Goal: Task Accomplishment & Management: Use online tool/utility

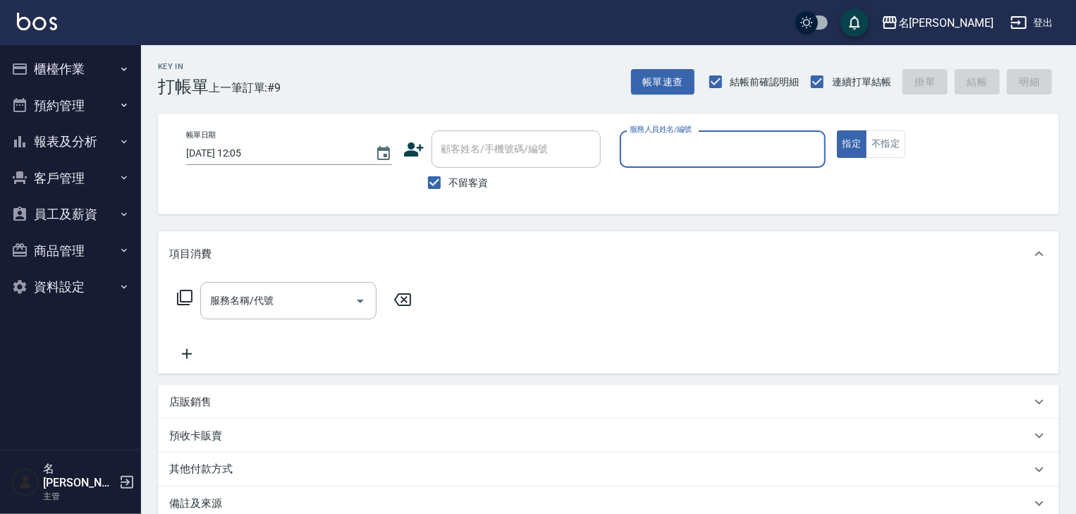
type input "ㄣ"
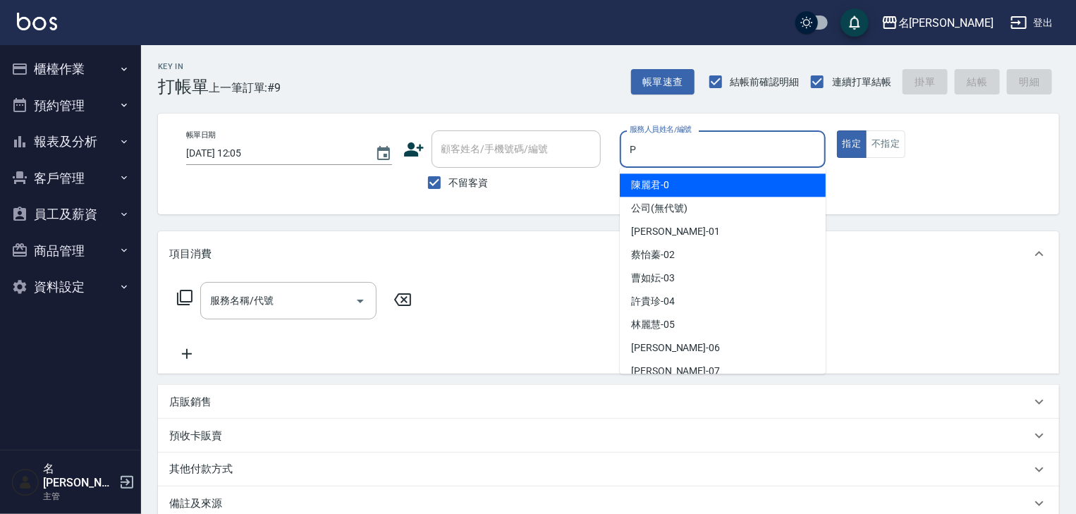
type input "皮皮-P"
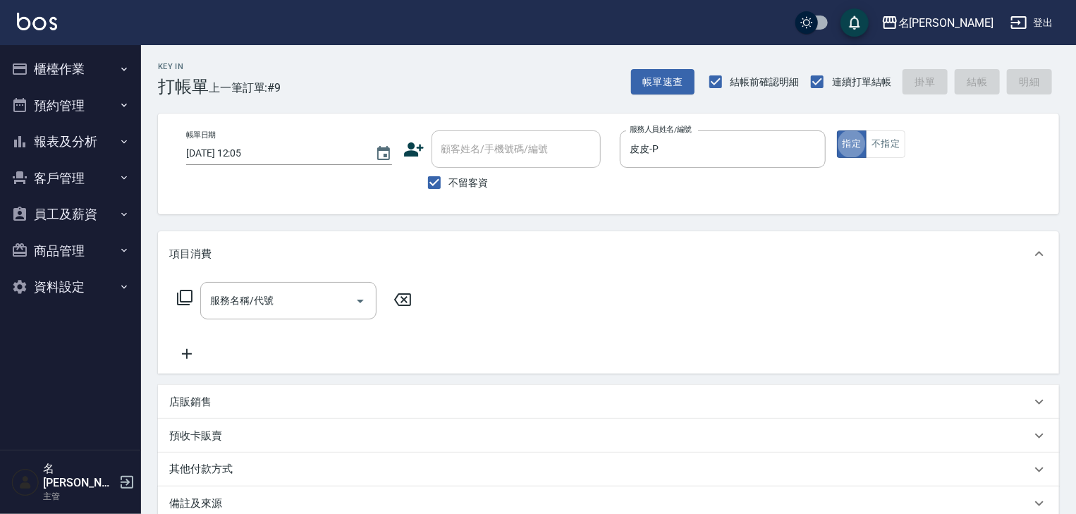
type button "true"
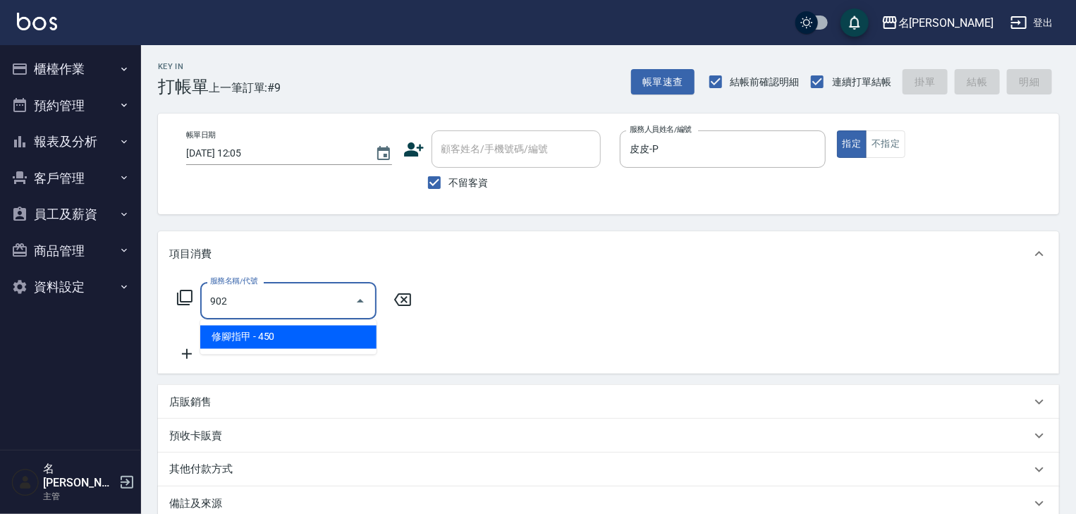
type input "修腳指甲(902)"
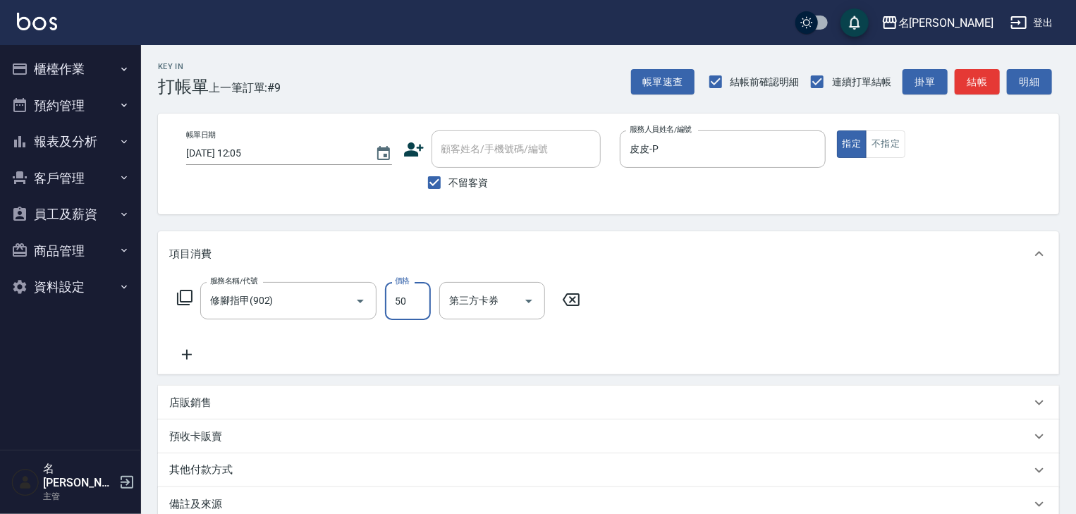
type input "500"
type input "[DATE] 12:49"
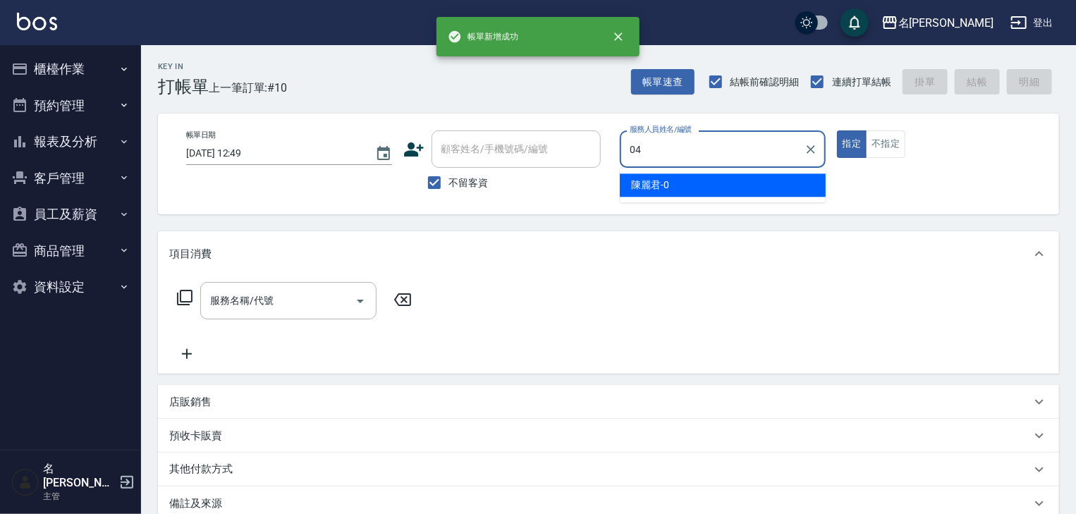
type input "許貴珍-04"
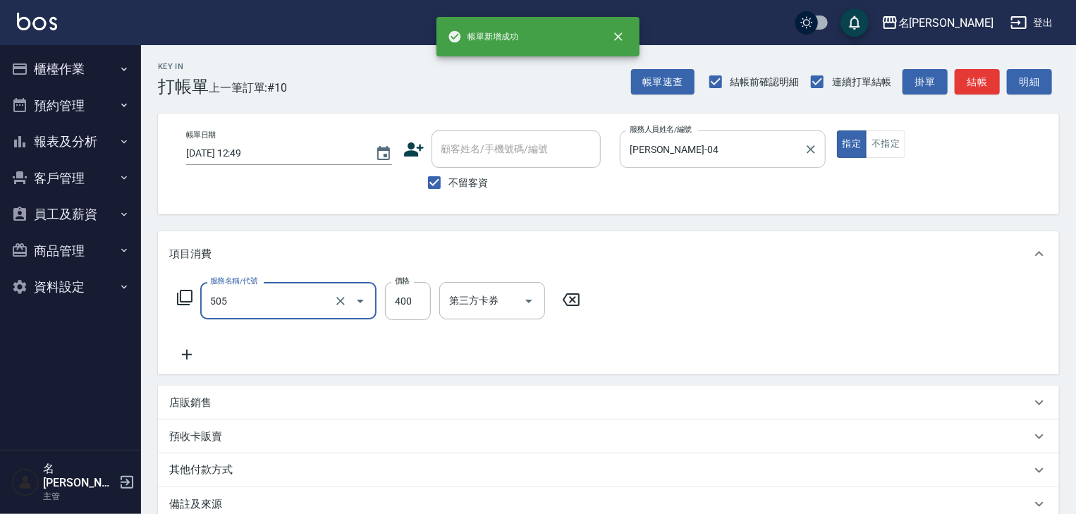
type input "洗髮(505)"
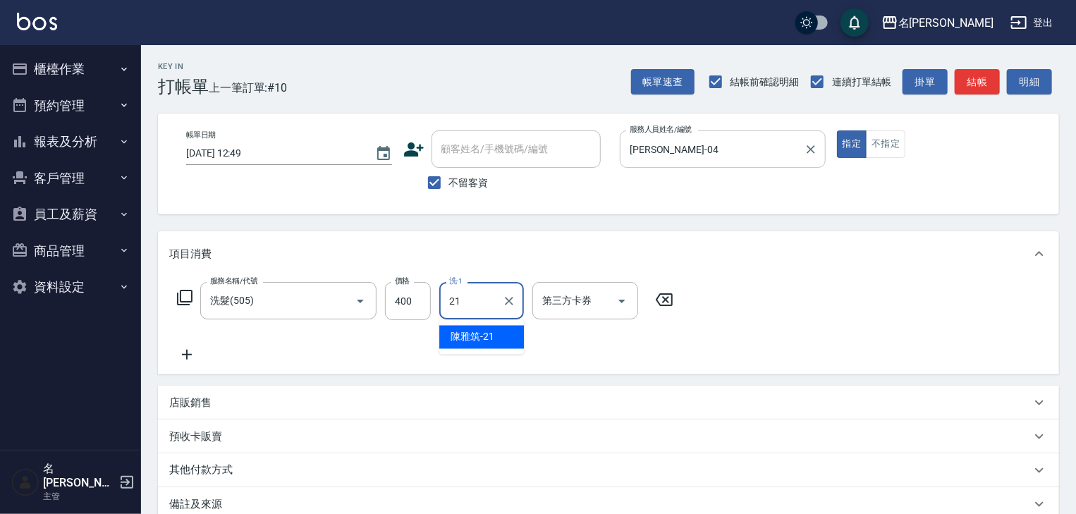
type input "陳雅筑-21"
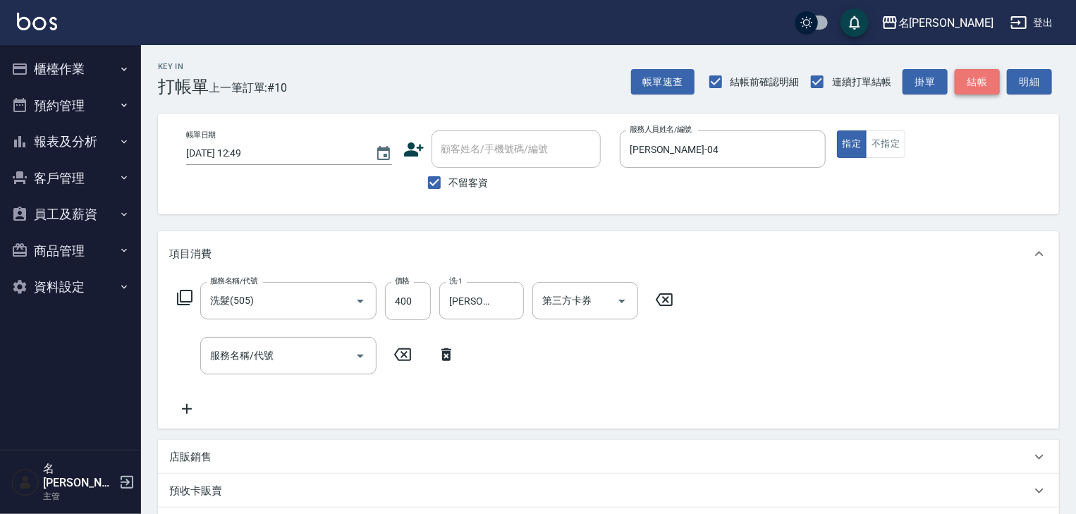
click at [979, 80] on button "結帳" at bounding box center [976, 82] width 45 height 26
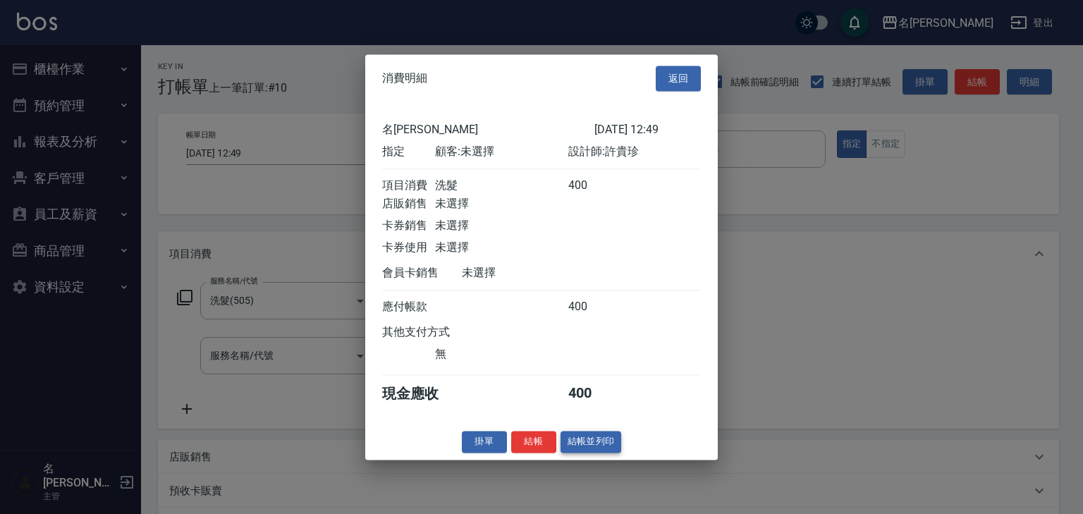
click at [589, 450] on button "結帳並列印" at bounding box center [590, 442] width 61 height 22
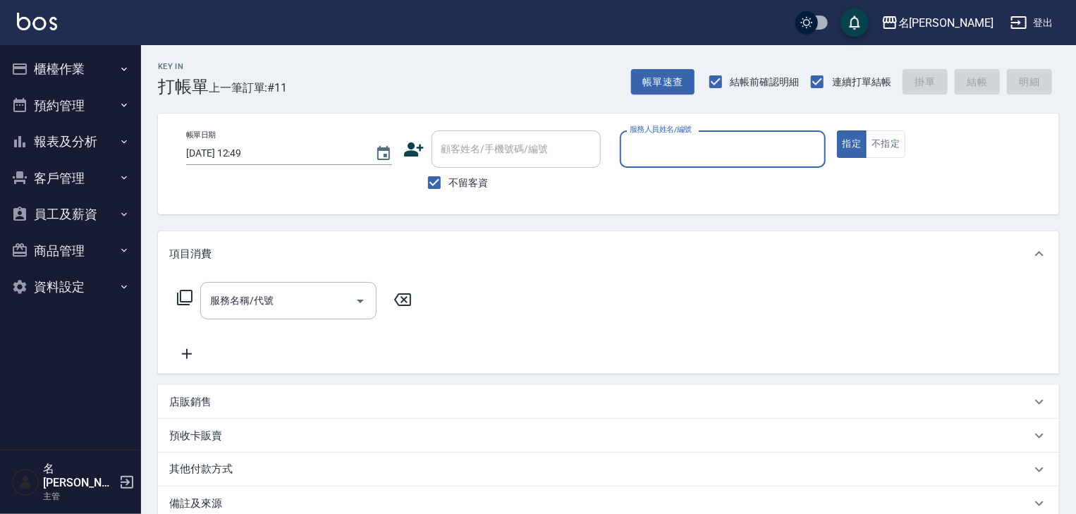
click at [776, 154] on input "服務人員姓名/編號" at bounding box center [722, 149] width 193 height 25
type input "許貴珍-04"
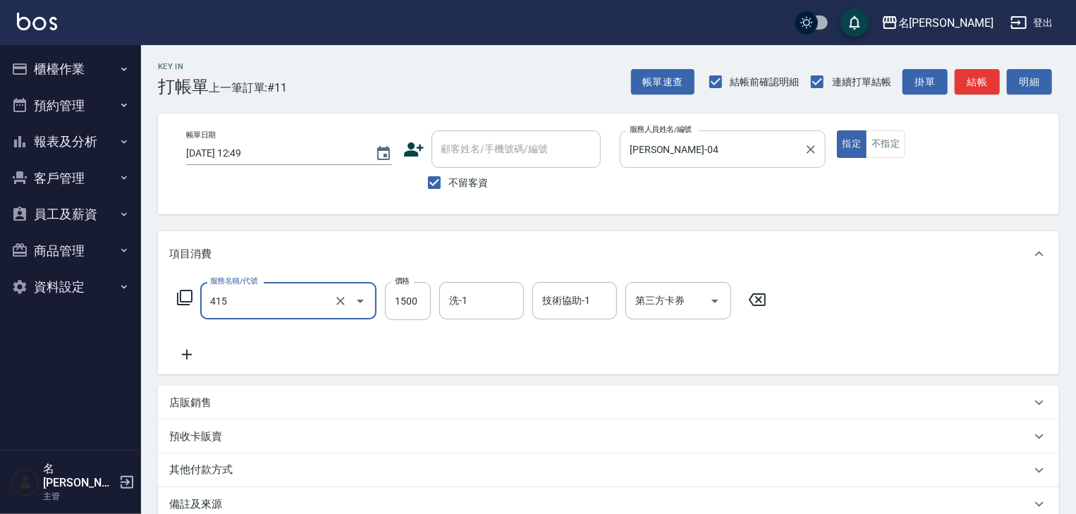
type input "染髮1500↑(415)"
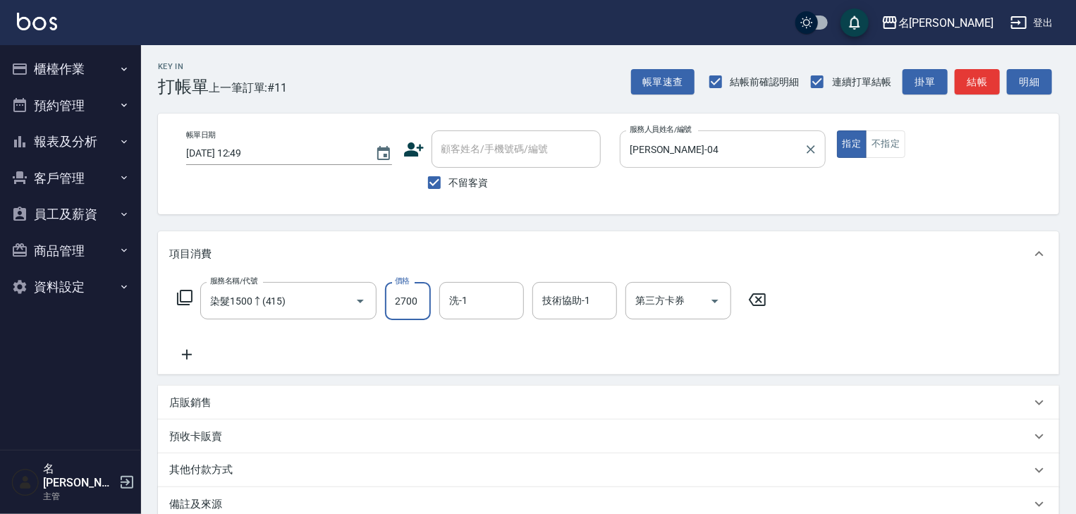
type input "2700"
type input "陳雅筑-21"
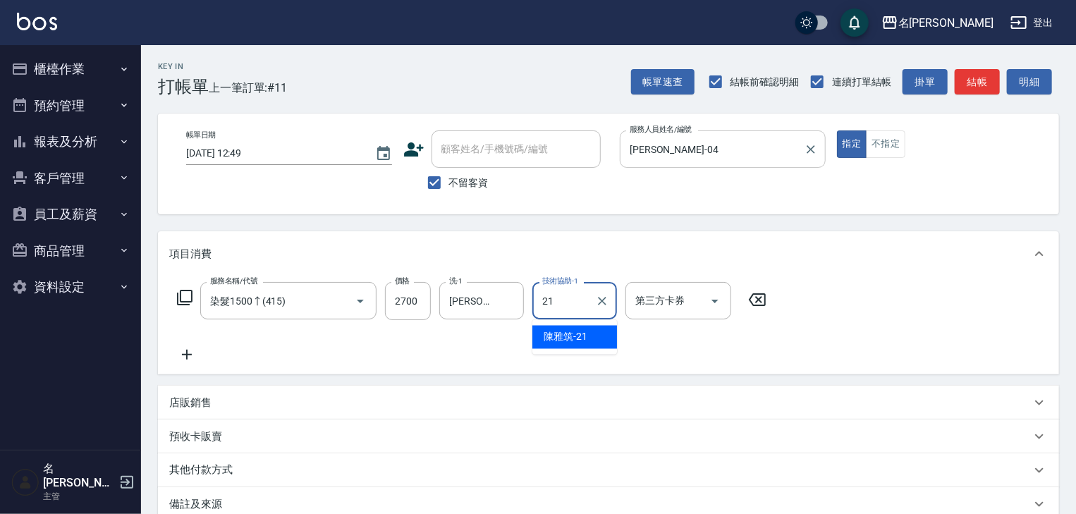
type input "陳雅筑-21"
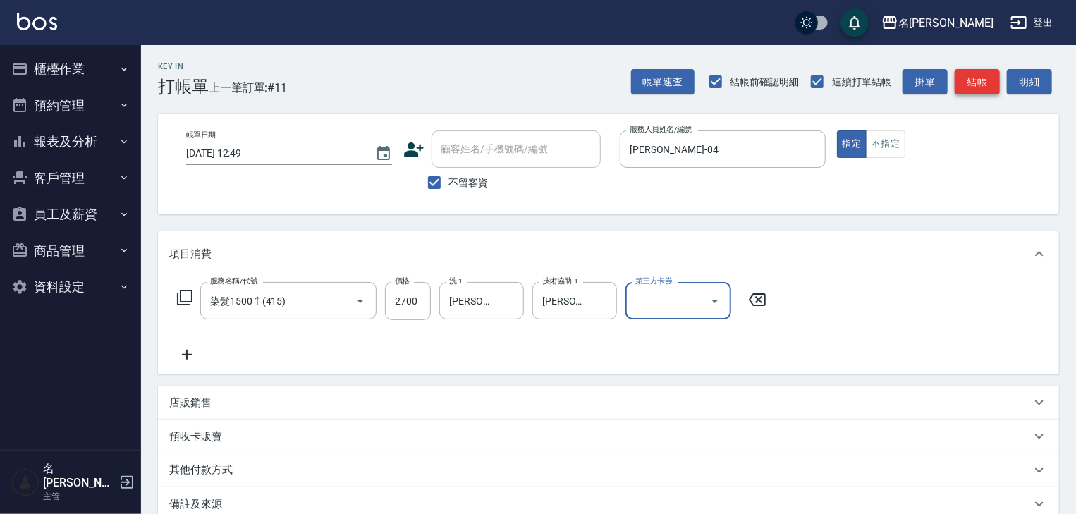
click at [963, 87] on button "結帳" at bounding box center [976, 82] width 45 height 26
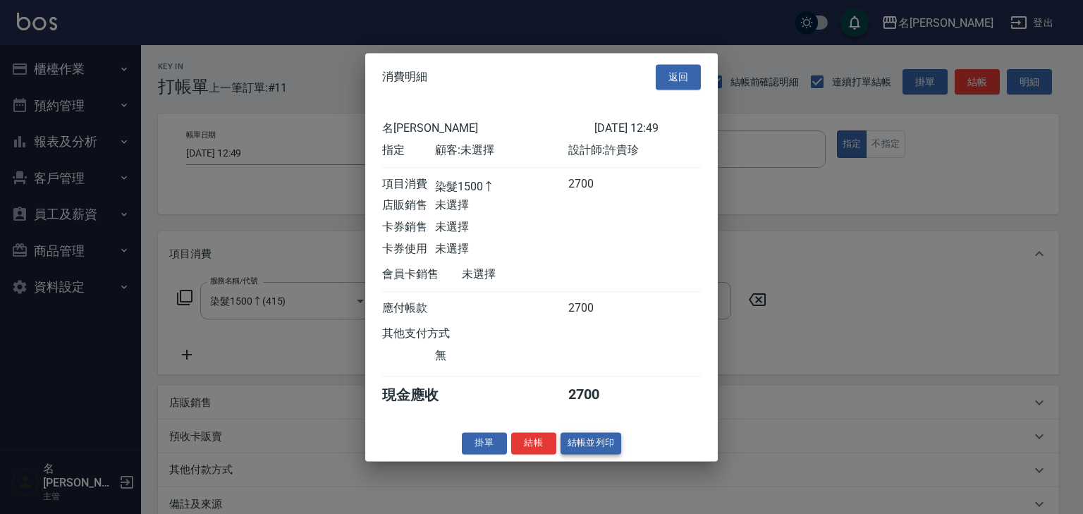
click at [597, 454] on button "結帳並列印" at bounding box center [590, 443] width 61 height 22
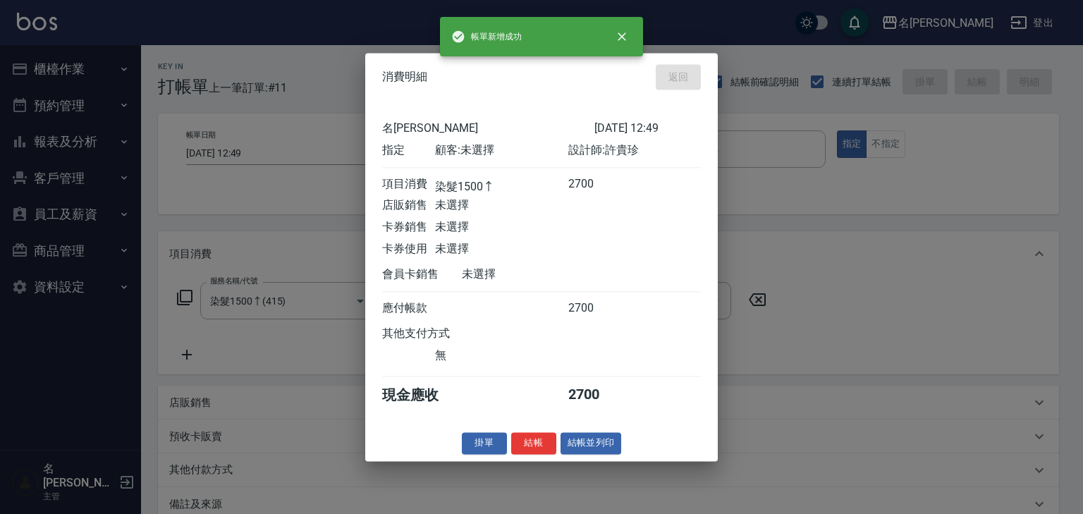
type input "2025/09/18 13:21"
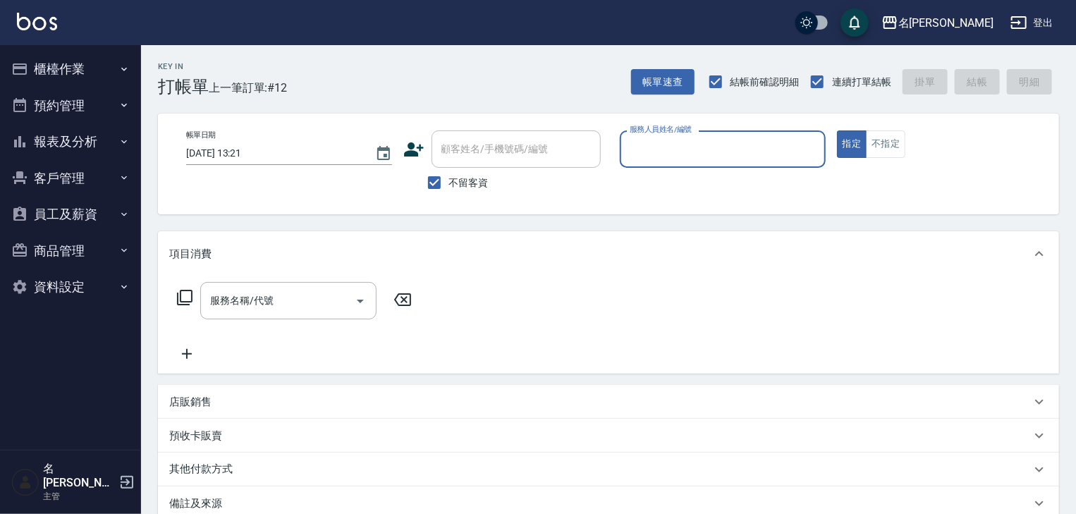
click at [776, 154] on input "服務人員姓名/編號" at bounding box center [722, 149] width 193 height 25
type input "Joyce-01"
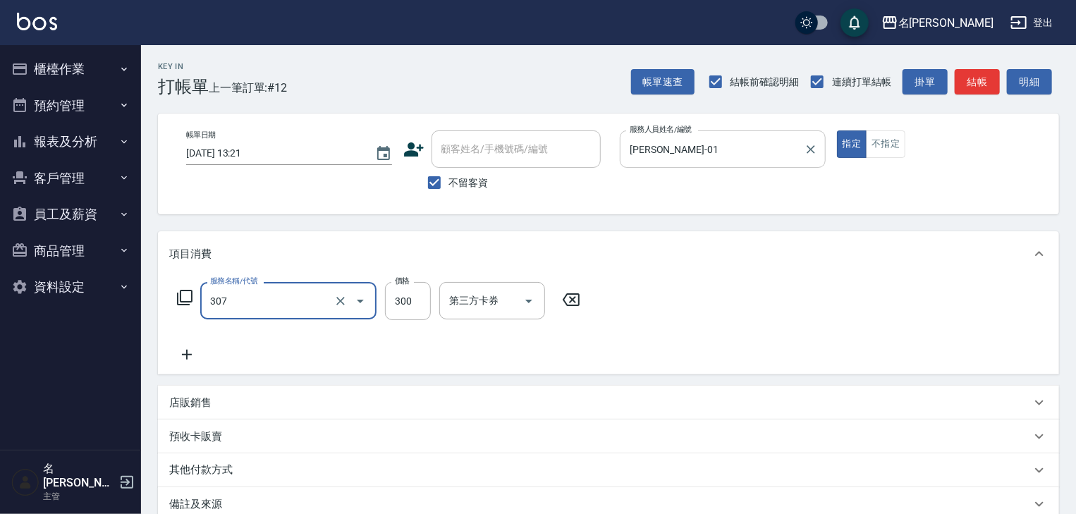
type input "剪髮(307)"
type input "300"
click at [185, 295] on icon at bounding box center [184, 297] width 17 height 17
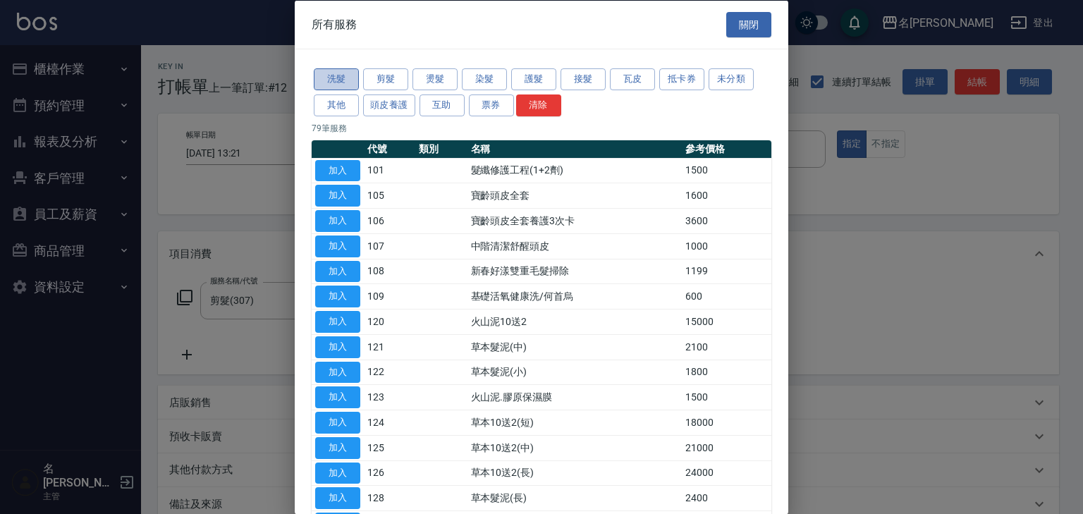
click at [342, 75] on button "洗髮" at bounding box center [336, 79] width 45 height 22
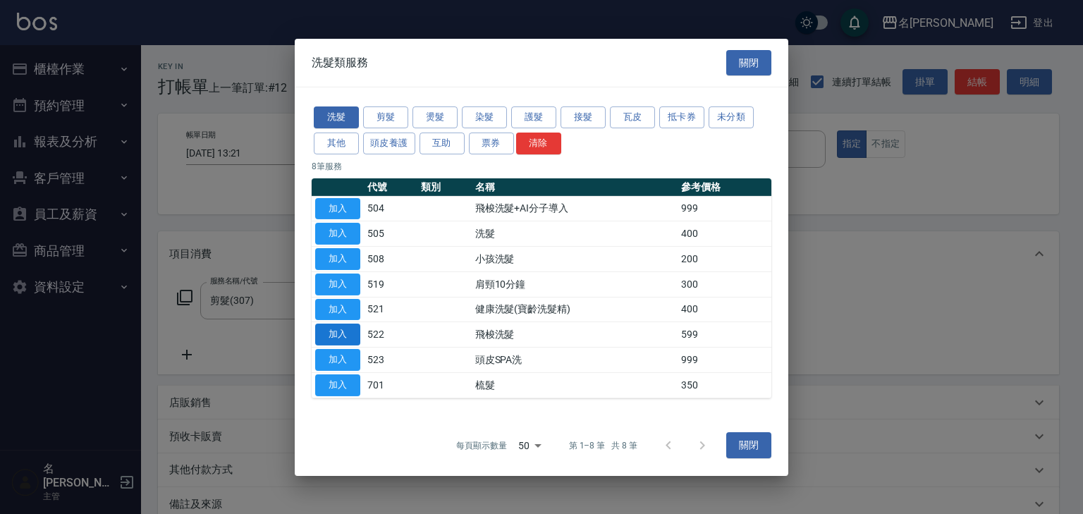
click at [331, 330] on button "加入" at bounding box center [337, 335] width 45 height 22
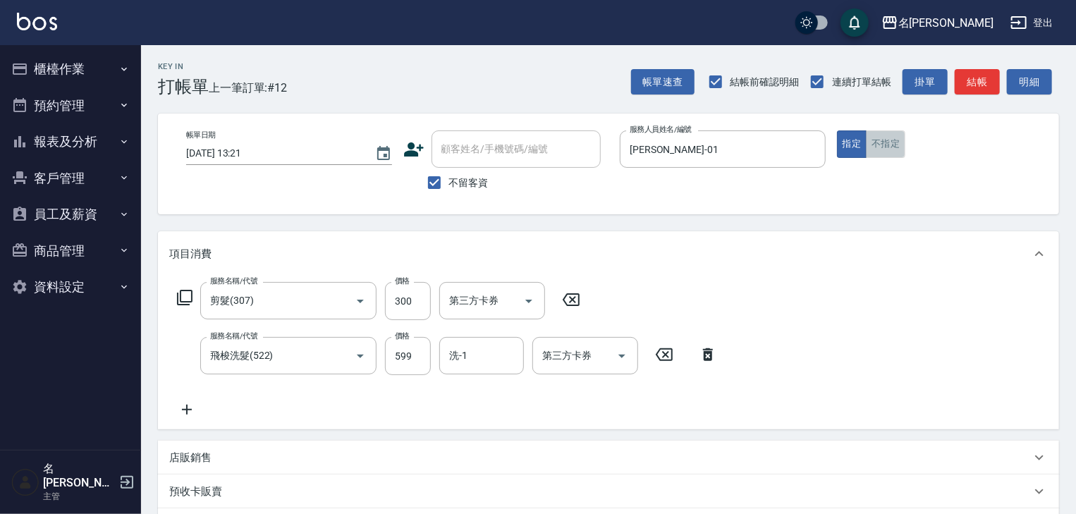
click at [897, 142] on button "不指定" at bounding box center [885, 143] width 39 height 27
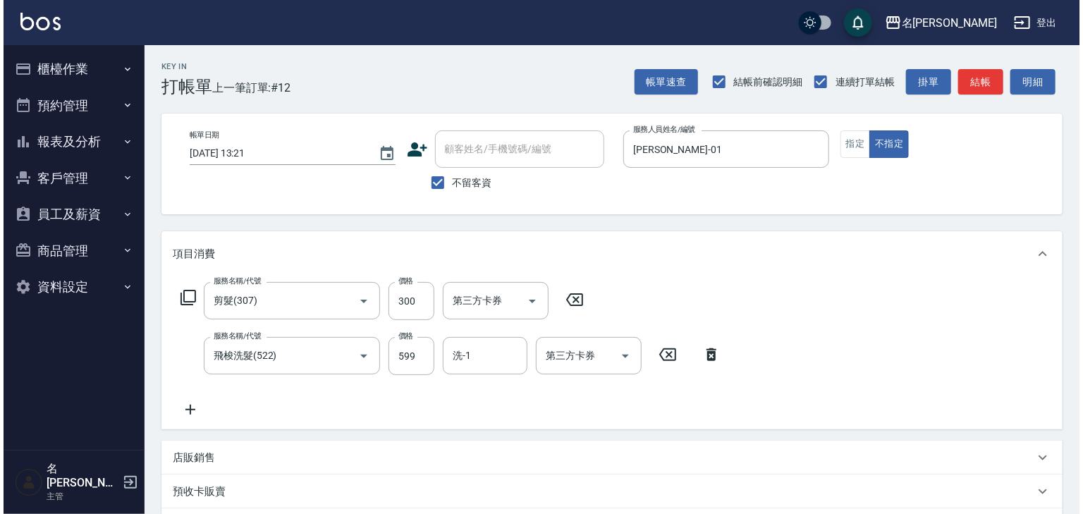
scroll to position [220, 0]
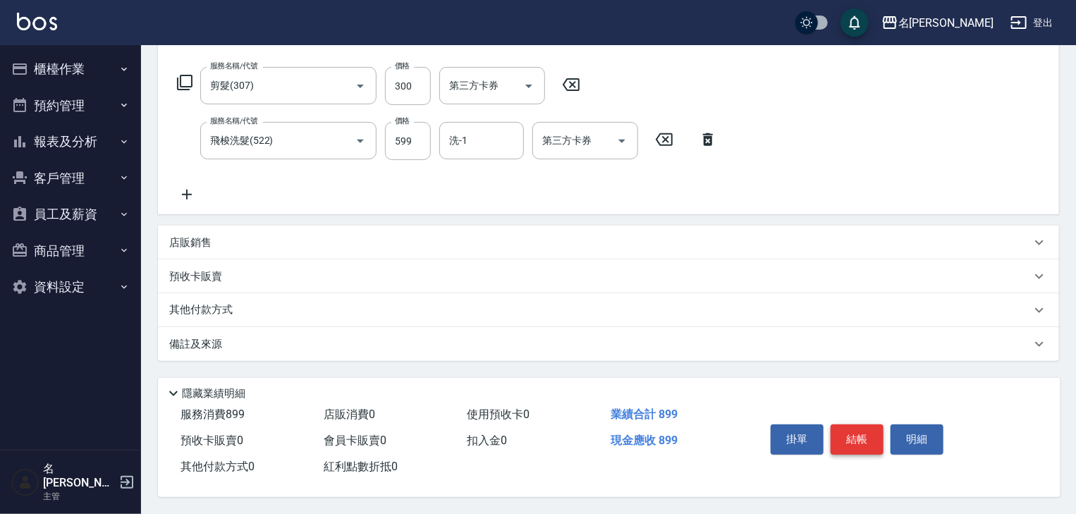
click at [874, 445] on button "結帳" at bounding box center [856, 439] width 53 height 30
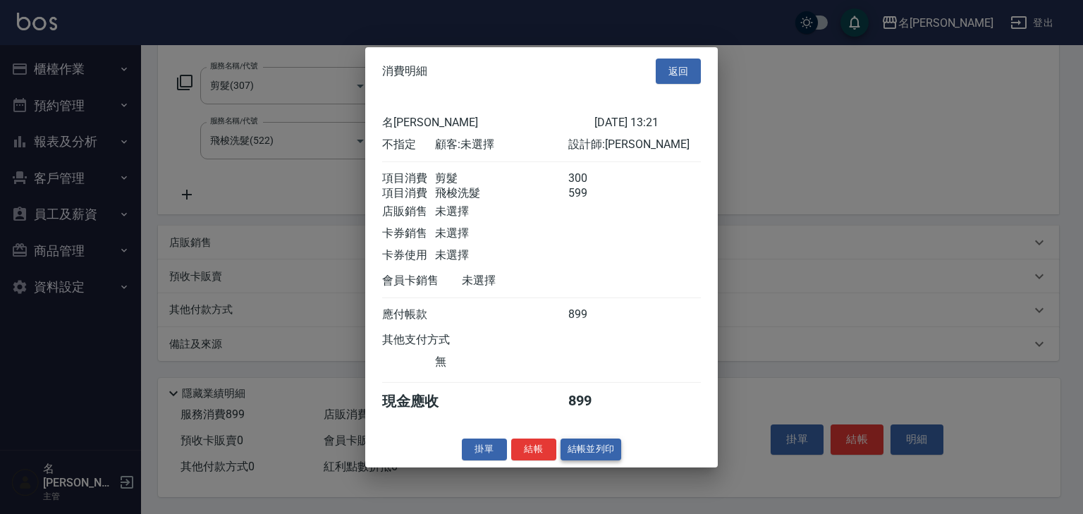
click at [590, 460] on button "結帳並列印" at bounding box center [590, 449] width 61 height 22
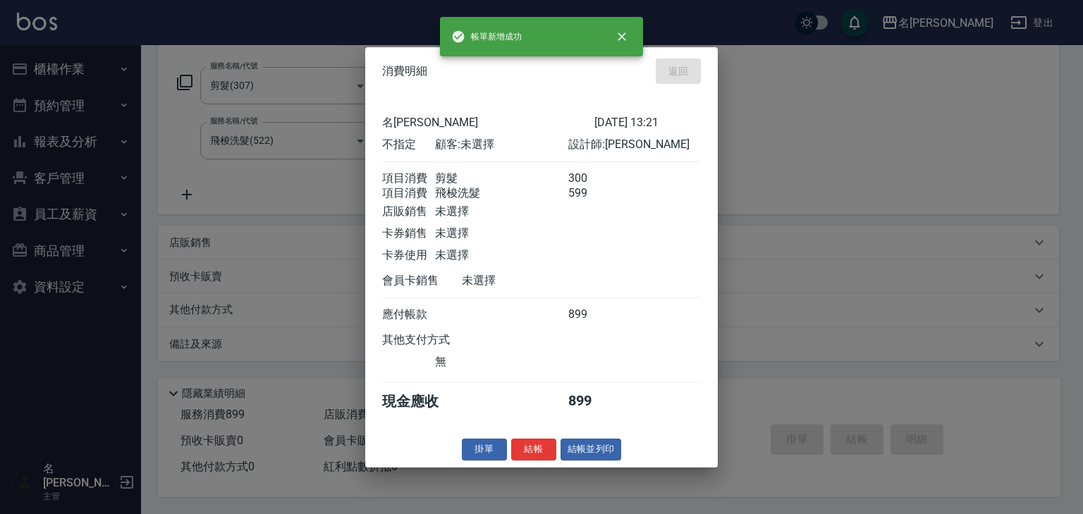
type input "2025/09/18 13:35"
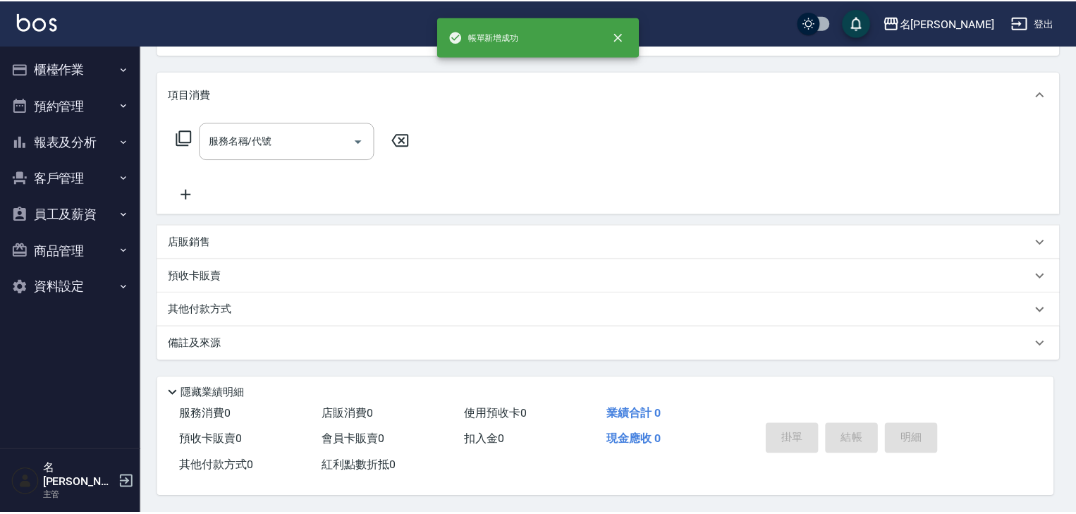
scroll to position [0, 0]
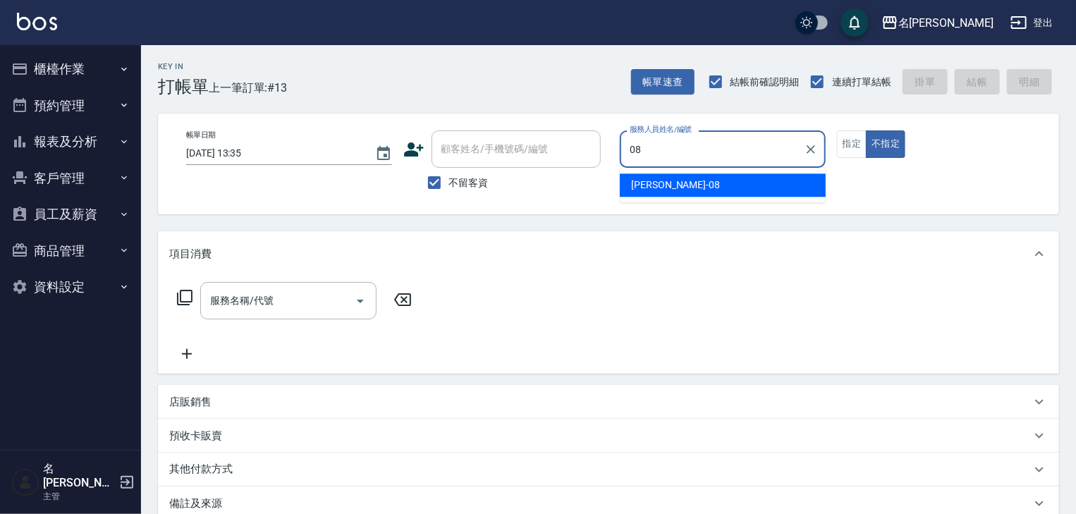
type input "蔡慈恩-08"
type button "false"
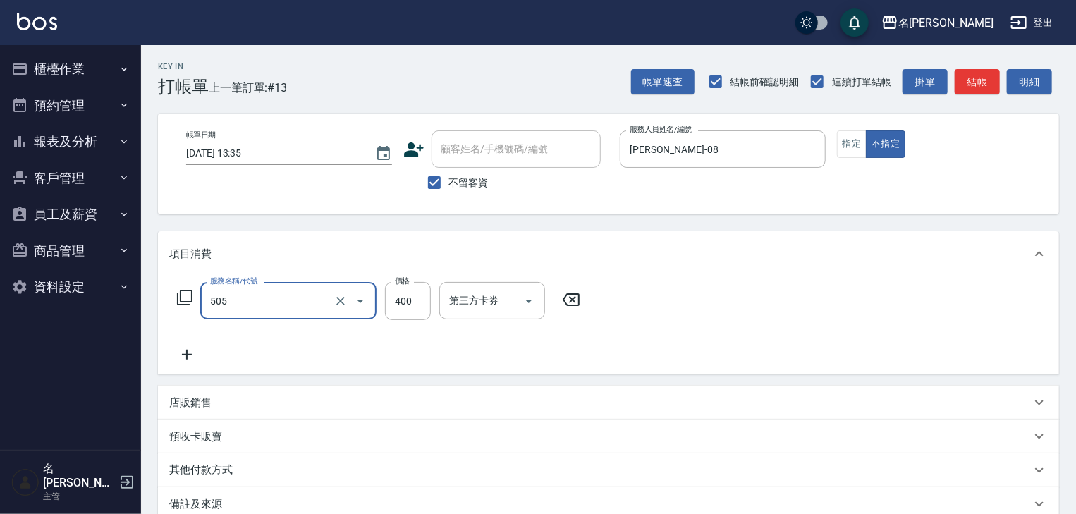
type input "洗髮(505)"
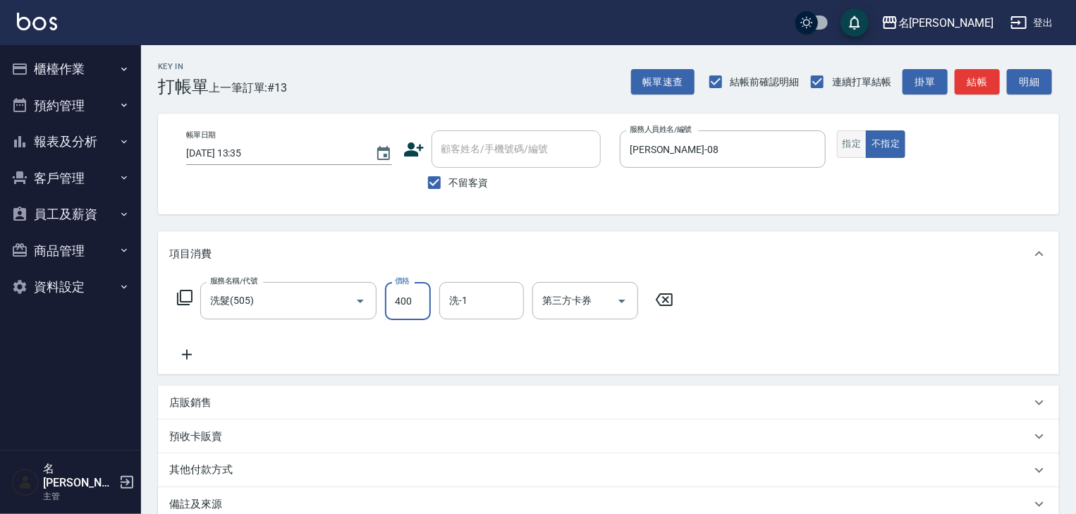
click at [860, 143] on button "指定" at bounding box center [852, 143] width 30 height 27
click at [978, 88] on button "結帳" at bounding box center [976, 82] width 45 height 26
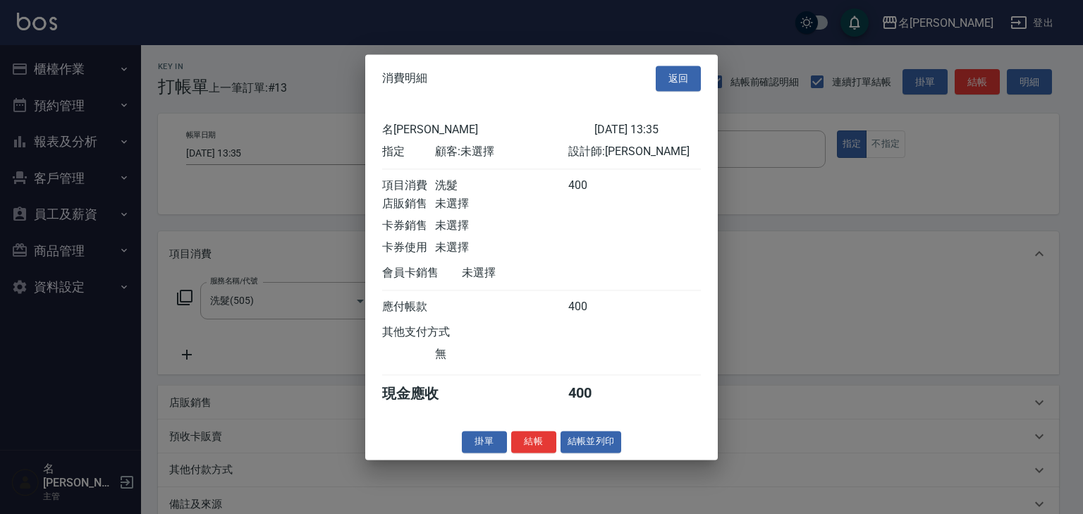
click at [615, 450] on button "結帳並列印" at bounding box center [590, 442] width 61 height 22
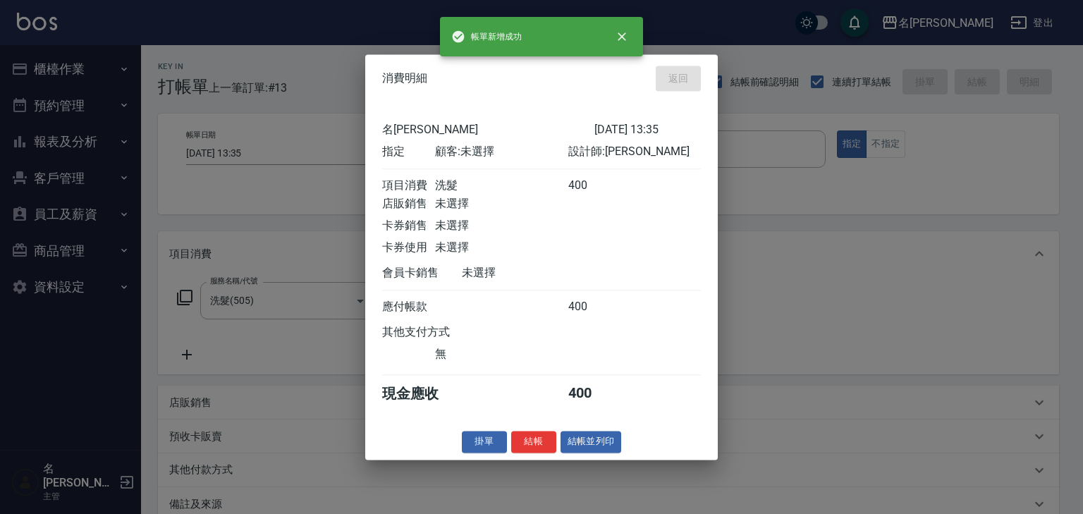
type input "2025/09/18 13:39"
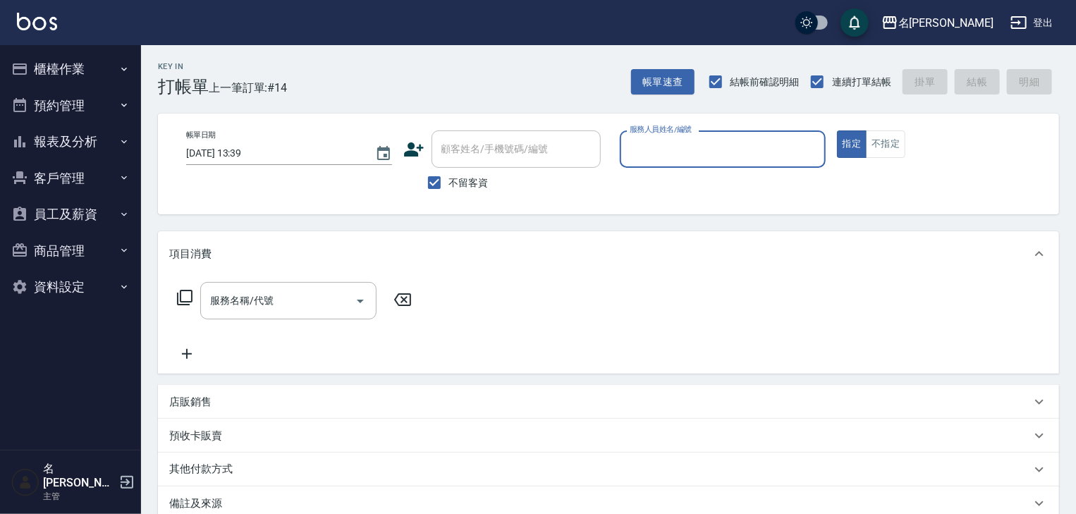
click at [746, 149] on input "服務人員姓名/編號" at bounding box center [722, 149] width 193 height 25
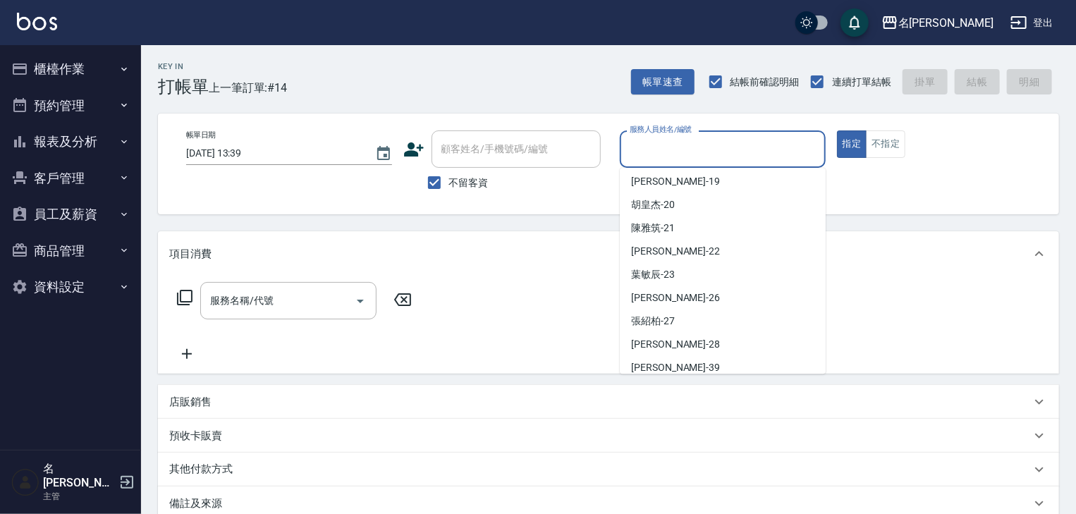
scroll to position [480, 0]
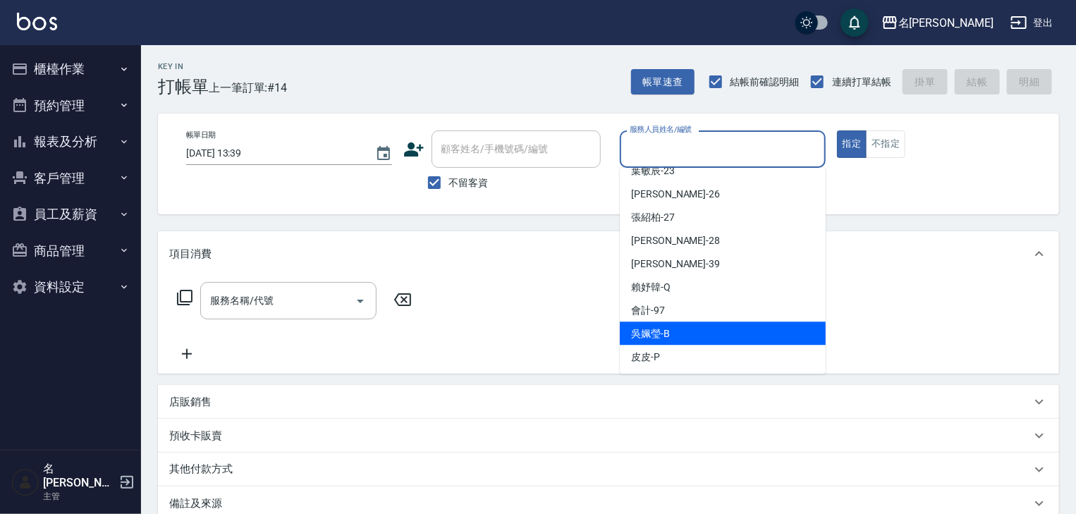
click at [689, 333] on div "吳姵瑩 -B" at bounding box center [723, 332] width 206 height 23
type input "吳姵瑩-B"
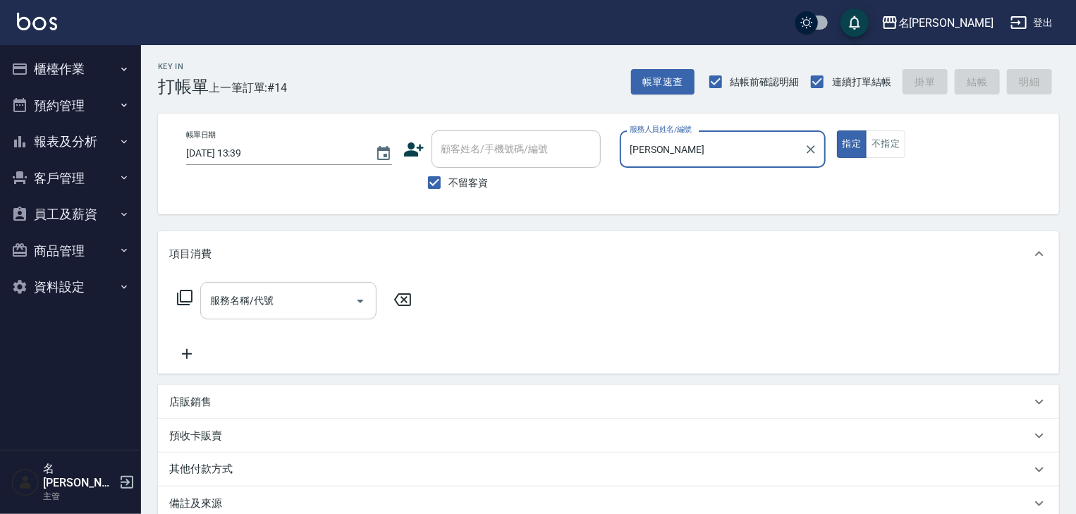
click at [338, 293] on input "服務名稱/代號" at bounding box center [278, 300] width 142 height 25
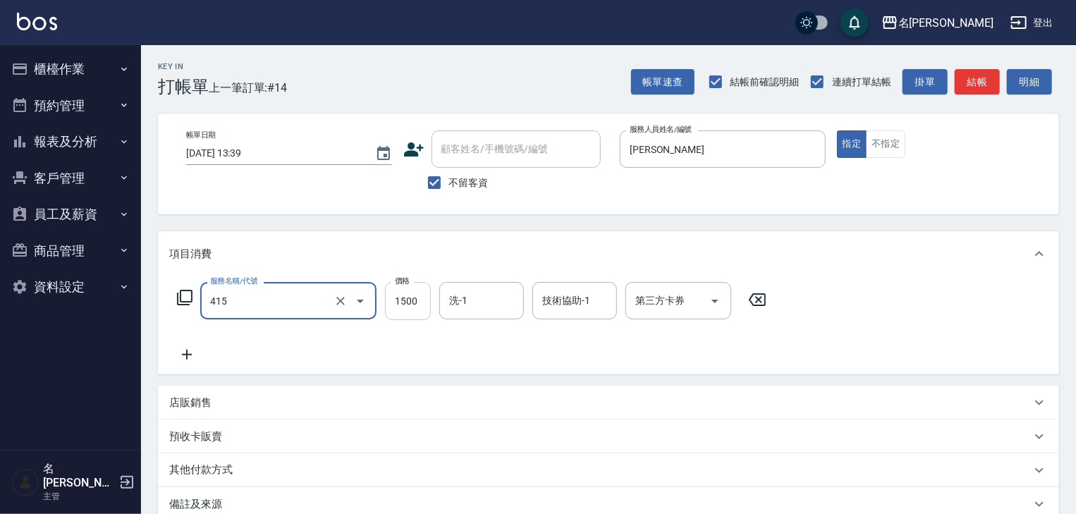
type input "染髮1500↑(415)"
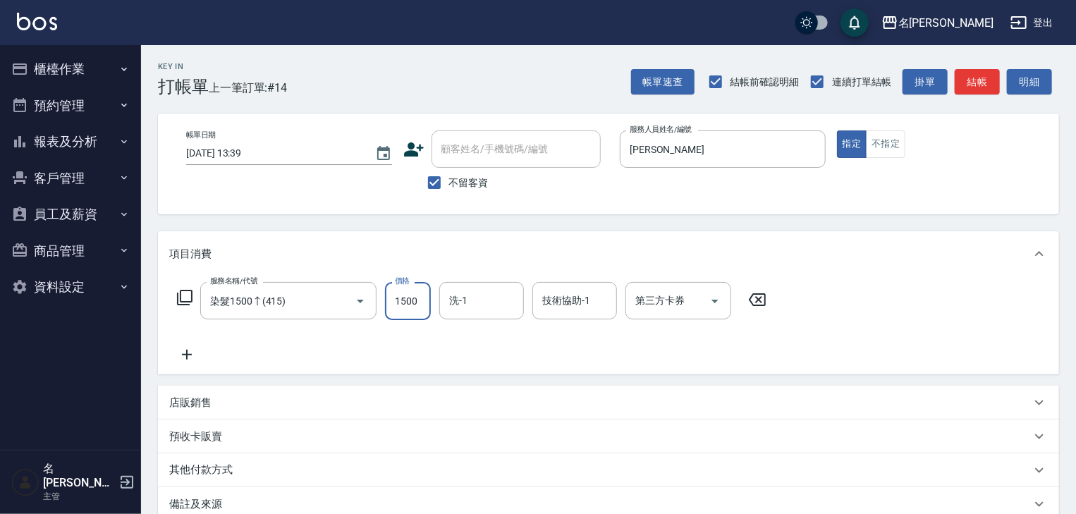
click at [414, 305] on input "1500" at bounding box center [408, 301] width 46 height 38
type input "3299"
type input "葉敏辰-23"
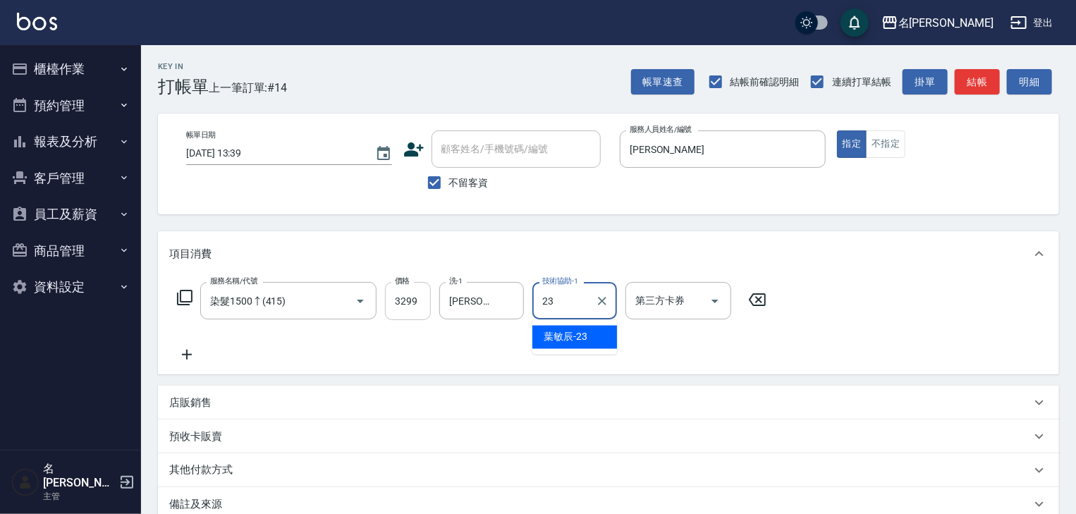
type input "葉敏辰-23"
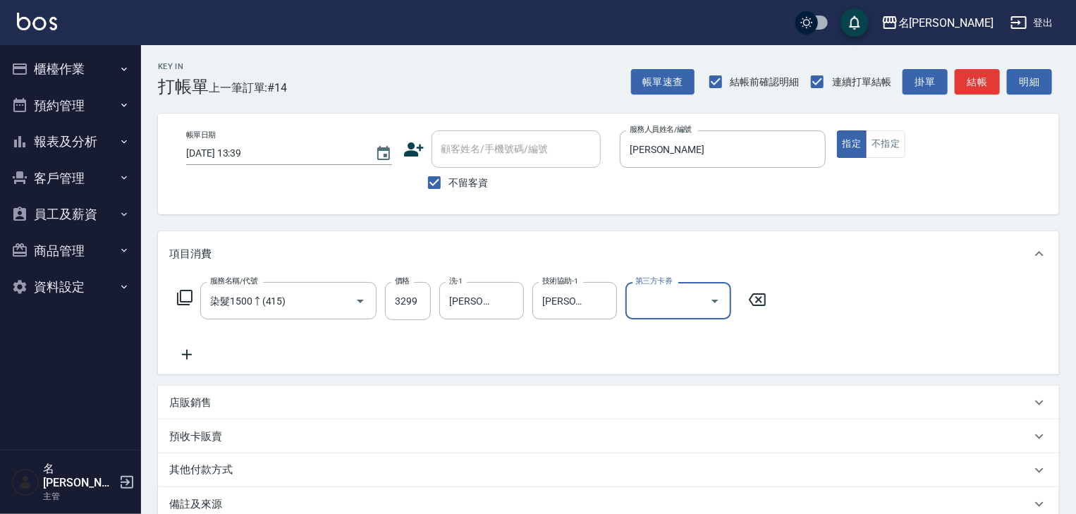
click at [856, 319] on div "服務名稱/代號 染髮1500↑(415) 服務名稱/代號 價格 3299 價格 洗-1 葉敏辰-23 洗-1 技術協助-1 葉敏辰-23 技術協助-1 第三方…" at bounding box center [608, 325] width 901 height 98
click at [972, 80] on button "結帳" at bounding box center [976, 82] width 45 height 26
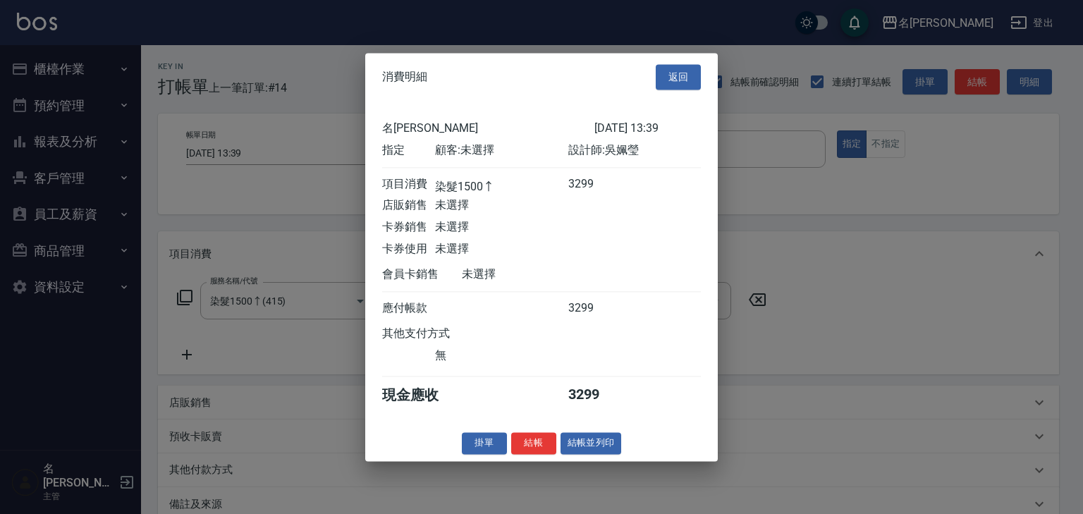
click at [916, 271] on div at bounding box center [541, 257] width 1083 height 514
click at [673, 73] on button "返回" at bounding box center [678, 77] width 45 height 26
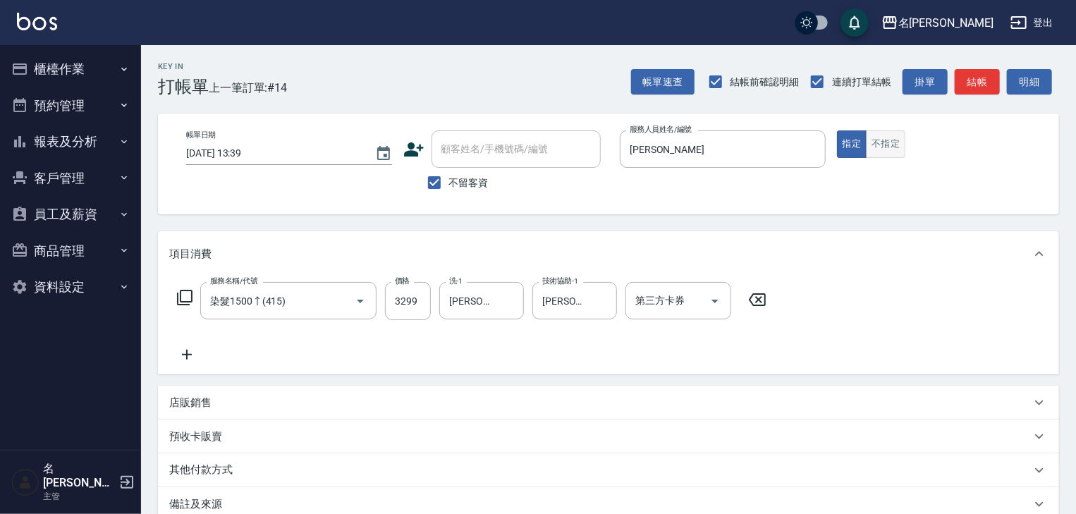
click at [888, 144] on button "不指定" at bounding box center [885, 143] width 39 height 27
click at [978, 71] on button "結帳" at bounding box center [976, 82] width 45 height 26
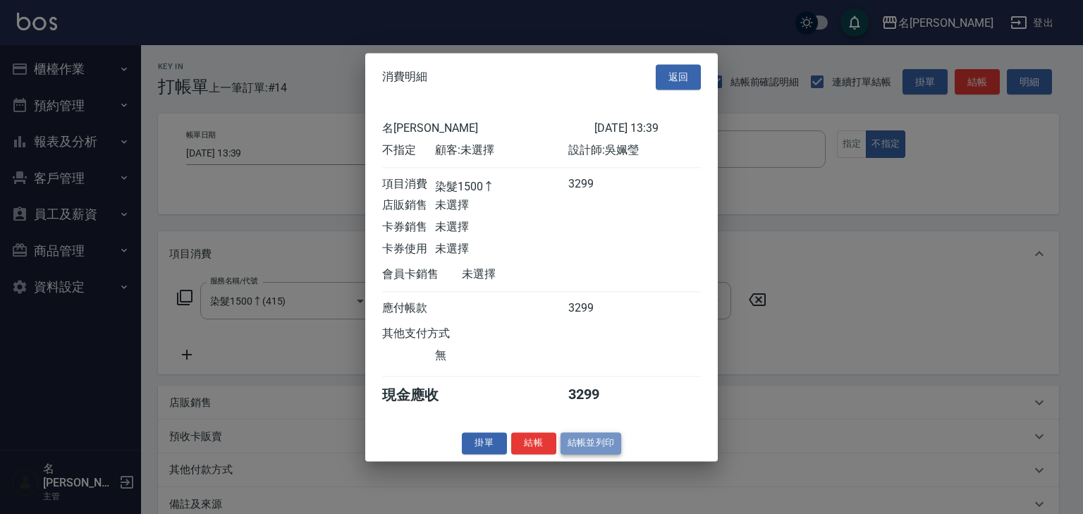
click at [603, 450] on button "結帳並列印" at bounding box center [590, 443] width 61 height 22
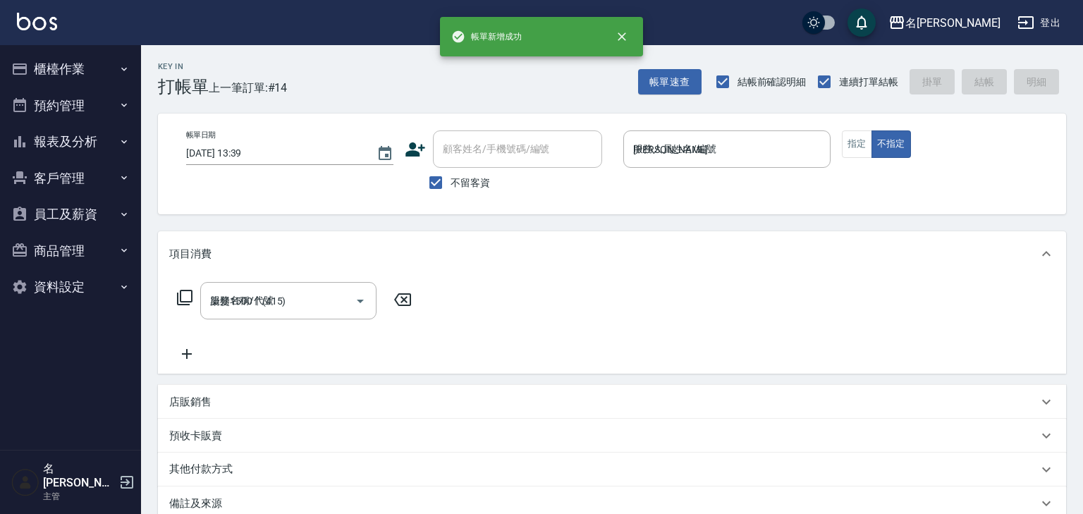
type input "2025/09/18 14:02"
